Goal: Task Accomplishment & Management: Manage account settings

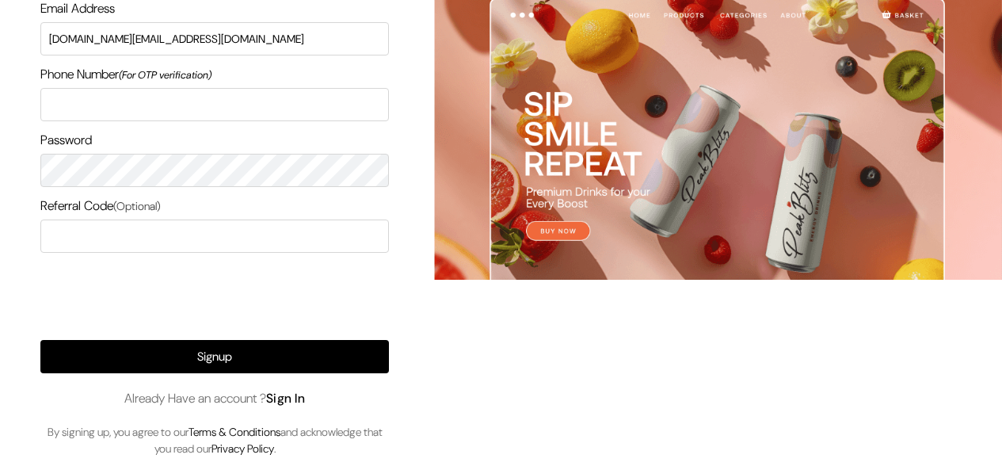
click at [288, 403] on link "Sign In" at bounding box center [286, 398] width 40 height 17
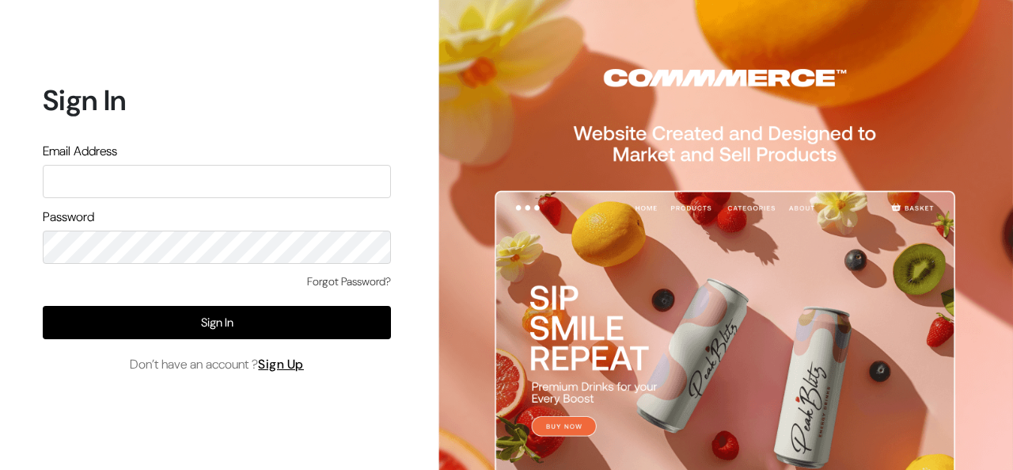
type input "[DOMAIN_NAME][EMAIL_ADDRESS][DOMAIN_NAME]"
click at [236, 337] on button "Sign In" at bounding box center [217, 322] width 348 height 33
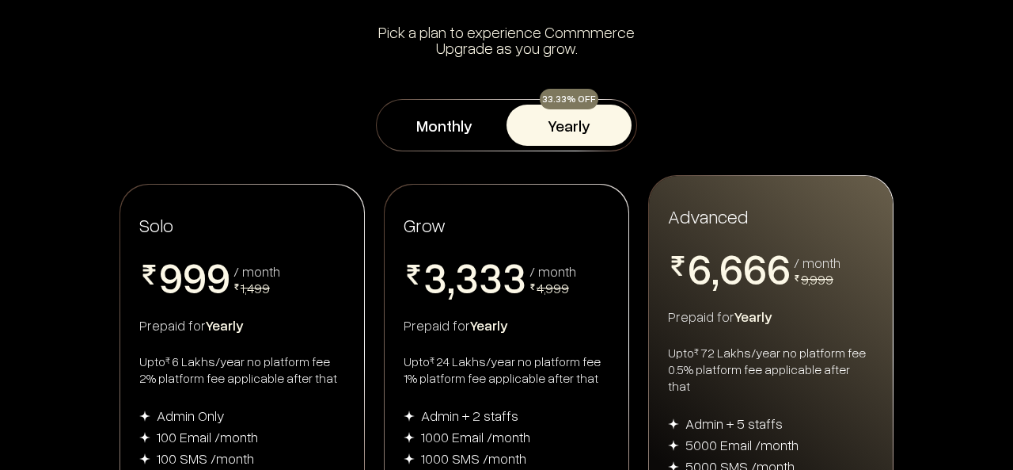
scroll to position [238, 0]
